Goal: Task Accomplishment & Management: Manage account settings

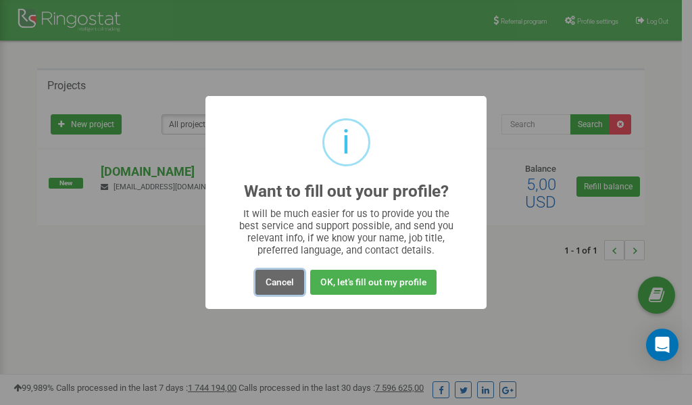
click at [274, 278] on button "Cancel" at bounding box center [279, 282] width 49 height 25
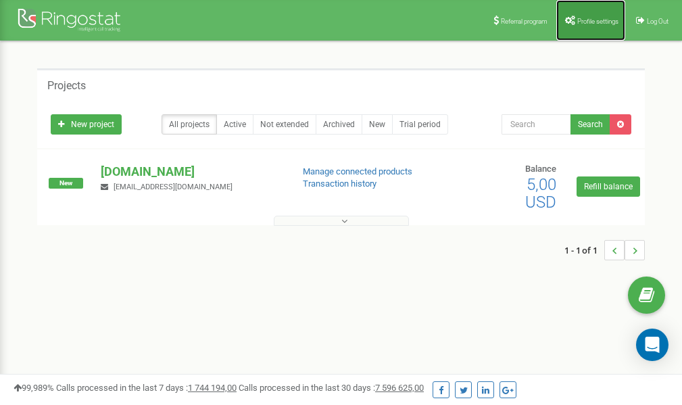
click at [584, 22] on span "Profile settings" at bounding box center [597, 21] width 41 height 7
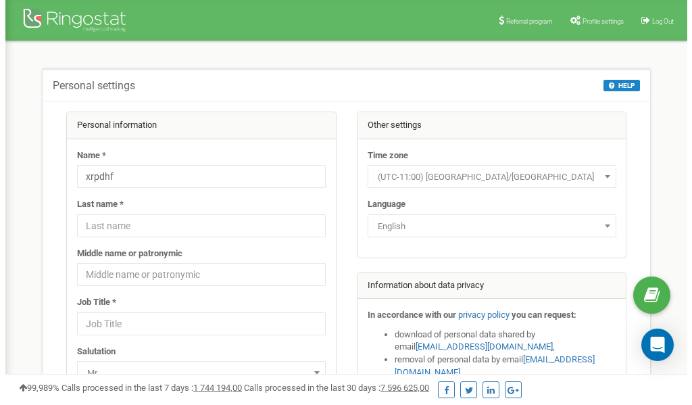
scroll to position [68, 0]
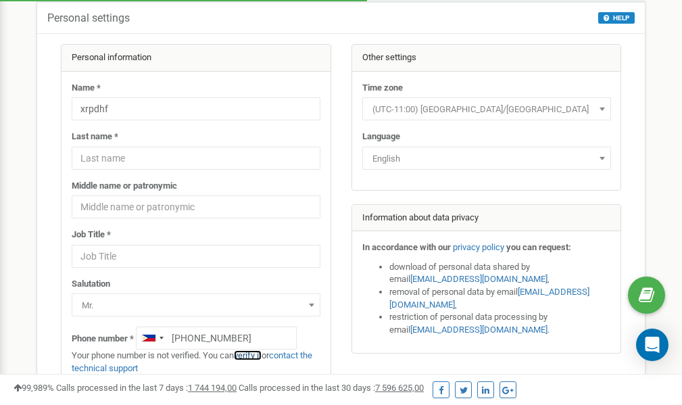
click at [252, 355] on link "verify it" at bounding box center [248, 355] width 28 height 10
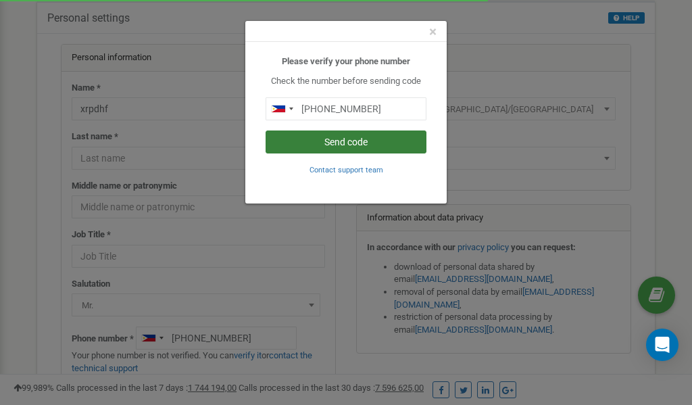
click at [355, 140] on button "Send code" at bounding box center [345, 141] width 161 height 23
